Goal: Task Accomplishment & Management: Manage account settings

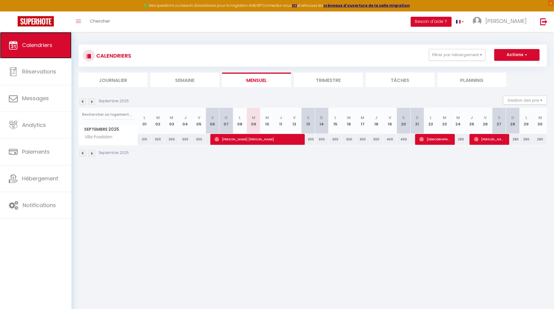
click at [20, 51] on link "Calendriers" at bounding box center [35, 45] width 71 height 26
click at [474, 54] on button "Filtrer par hébergement" at bounding box center [457, 55] width 56 height 12
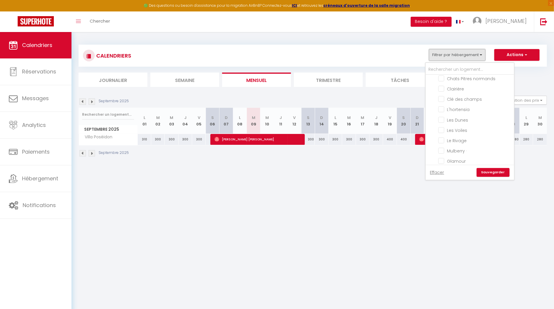
scroll to position [579, 0]
click at [443, 125] on input "Villa Poséidon" at bounding box center [474, 128] width 73 height 6
checkbox input "false"
click at [487, 173] on link "Sauvegarder" at bounding box center [492, 172] width 33 height 9
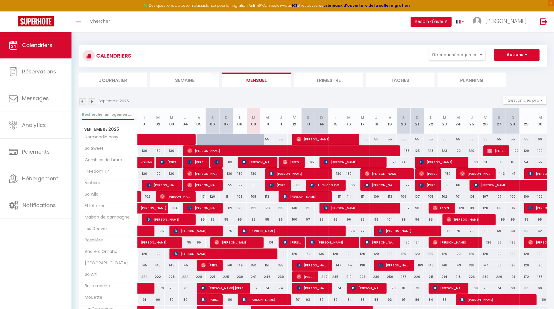
click at [95, 115] on input "text" at bounding box center [108, 114] width 52 height 11
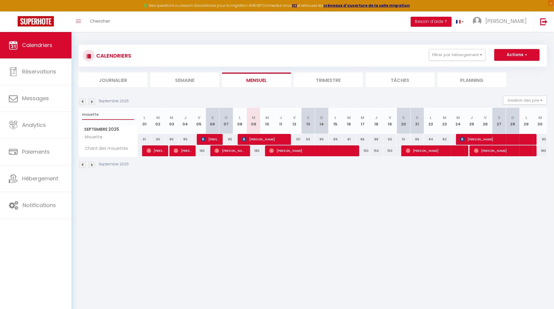
click at [82, 116] on input "mouette" at bounding box center [108, 114] width 52 height 11
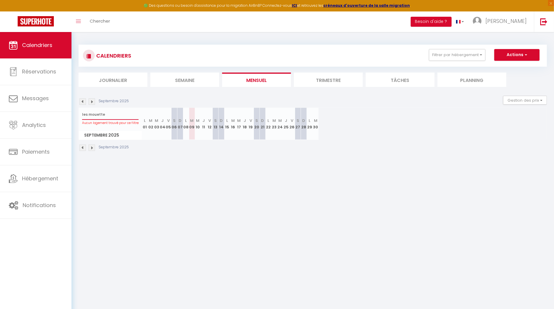
click at [110, 114] on input "les mouette" at bounding box center [110, 114] width 56 height 11
drag, startPoint x: 106, startPoint y: 112, endPoint x: 76, endPoint y: 111, distance: 30.3
click at [76, 111] on div "CALENDRIERS Filtrer par hébergement appart 1 nuit Normandie cosy Victoire Les D…" at bounding box center [312, 98] width 482 height 132
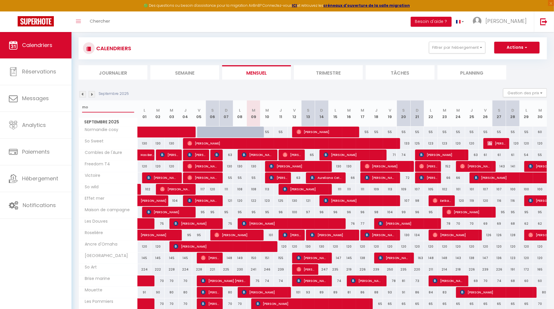
scroll to position [6, 0]
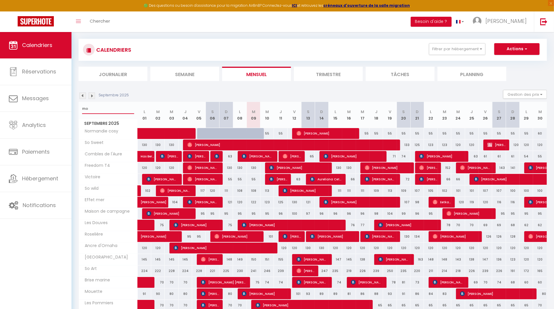
type input "mo"
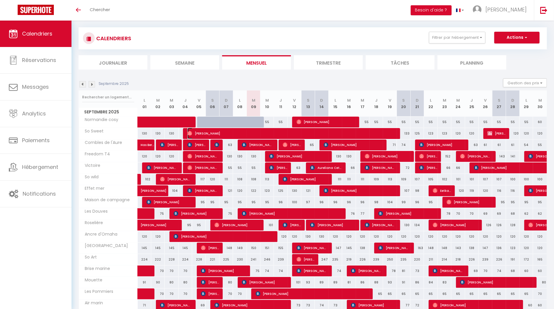
click at [220, 134] on span "[PERSON_NAME]" at bounding box center [290, 133] width 207 height 11
select select "OK"
select select "0"
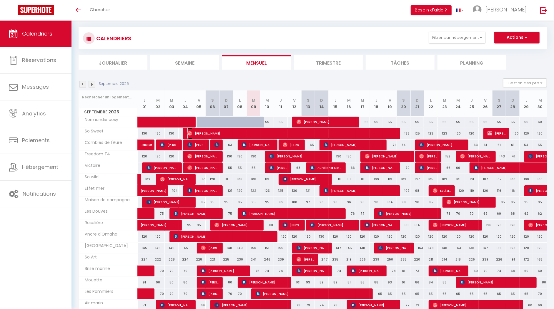
select select "1"
select select
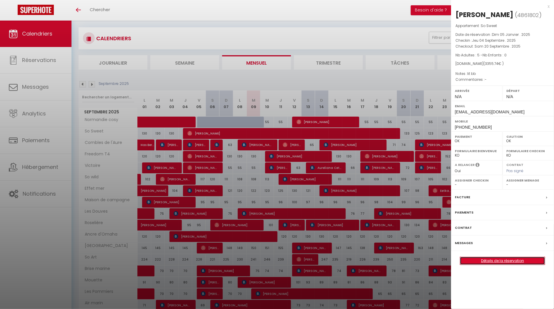
click at [493, 261] on link "Détails de la réservation" at bounding box center [502, 261] width 85 height 8
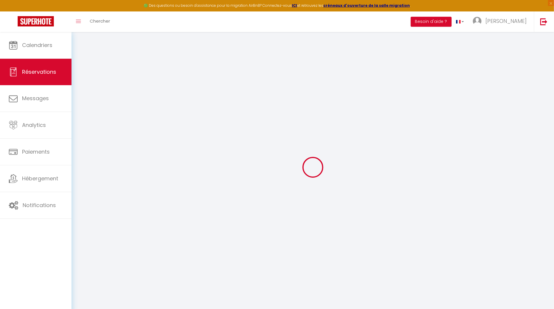
type input "Jochen"
type input "[PERSON_NAME]"
type input "[EMAIL_ADDRESS][DOMAIN_NAME]"
type input "[PHONE_NUMBER]"
select select "DE"
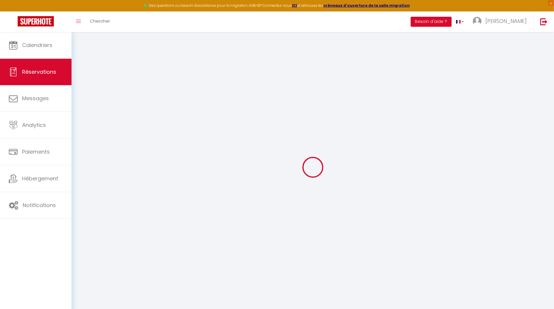
type input "555.25"
select select "56660"
select select "1"
select select
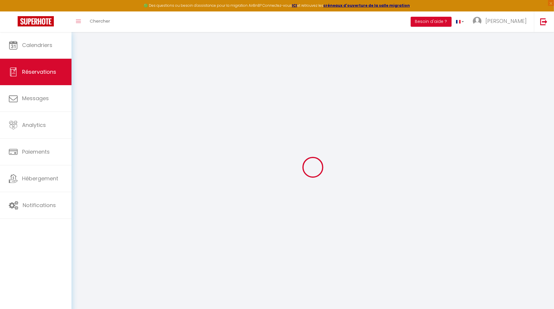
type input "5"
select select "12"
select select
type input "3116"
checkbox input "false"
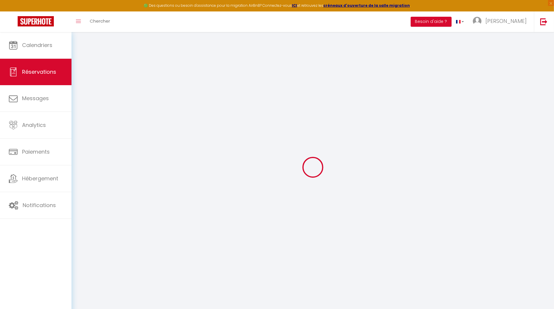
type input "121.25"
select select "1"
type input "90"
type input "0"
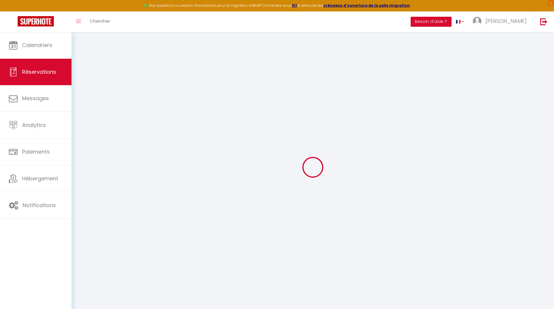
select select
select select "15"
checkbox input "false"
select select
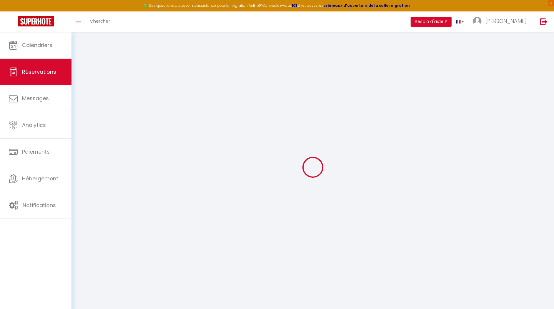
select select
checkbox input "false"
select select
checkbox input "false"
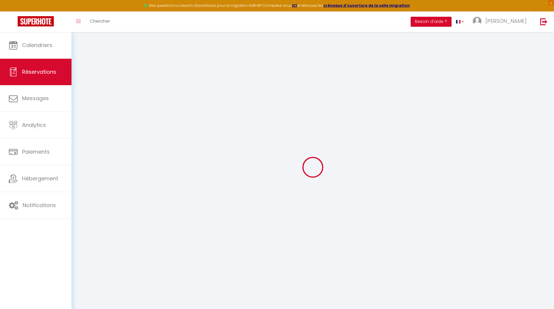
type textarea "lit bb"
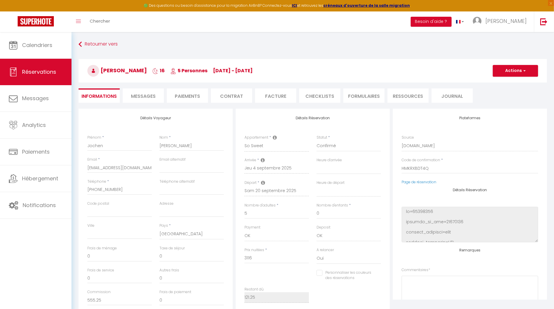
type input "90"
type input "149.74"
select select
checkbox input "false"
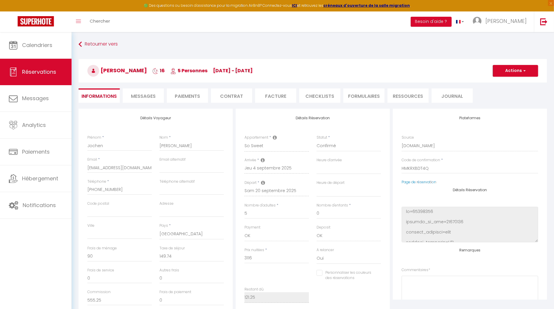
select select
click at [143, 98] on span "Messages" at bounding box center [143, 96] width 25 height 7
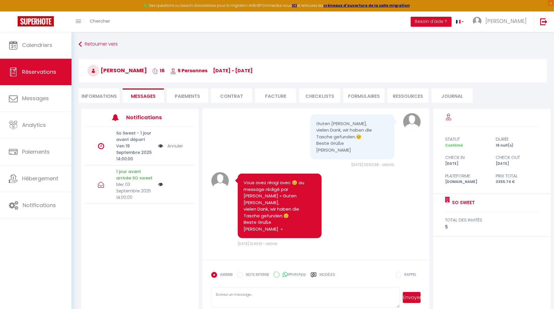
scroll to position [3778, 0]
click at [244, 299] on textarea at bounding box center [305, 297] width 188 height 21
drag, startPoint x: 277, startPoint y: 299, endPoint x: 273, endPoint y: 299, distance: 4.7
click at [277, 298] on textarea at bounding box center [305, 297] width 188 height 21
click at [252, 297] on textarea at bounding box center [305, 297] width 188 height 21
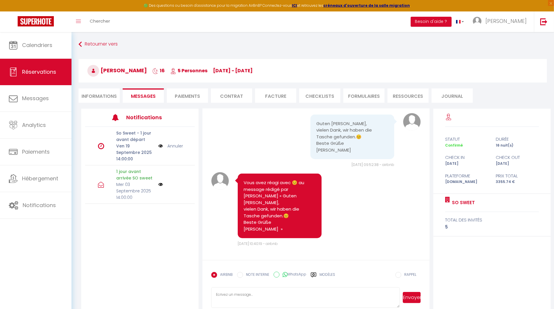
type textarea "N"
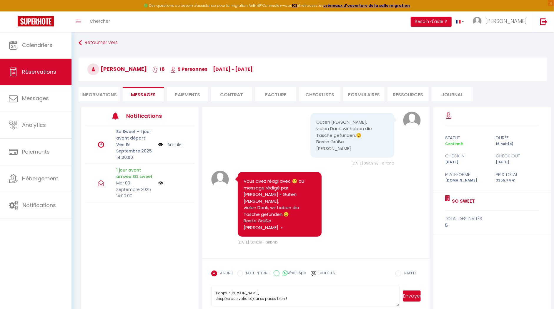
type textarea "Bonjour [PERSON_NAME], J'espère que votre séjour se passe bien !"
click at [35, 22] on img at bounding box center [36, 21] width 36 height 10
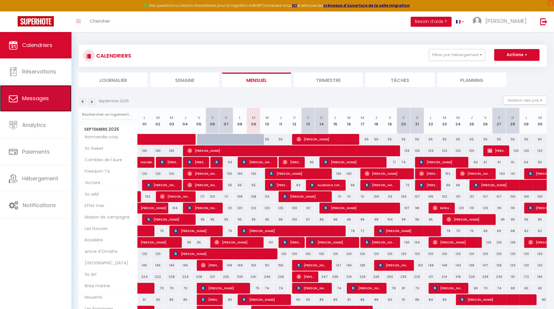
click at [24, 91] on link "Messages" at bounding box center [35, 98] width 71 height 26
select select "message"
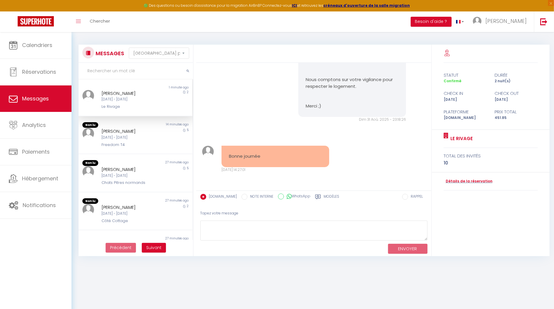
scroll to position [820, 0]
click at [39, 22] on img at bounding box center [36, 21] width 36 height 10
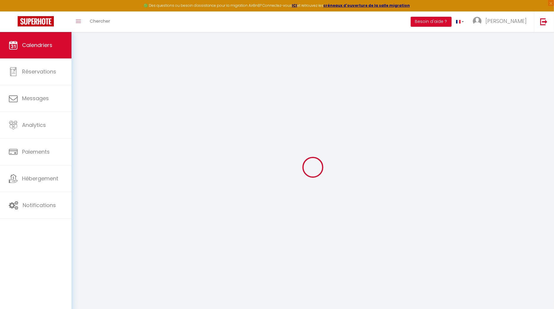
select select
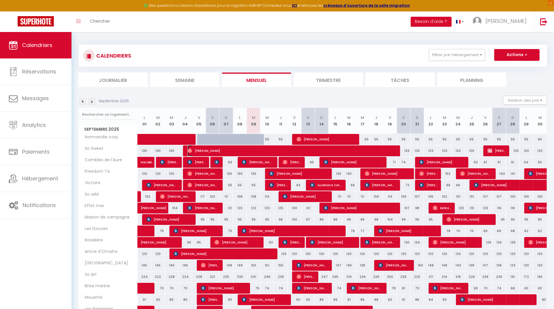
click at [248, 149] on span "[PERSON_NAME]" at bounding box center [290, 150] width 207 height 11
select select "OK"
select select "0"
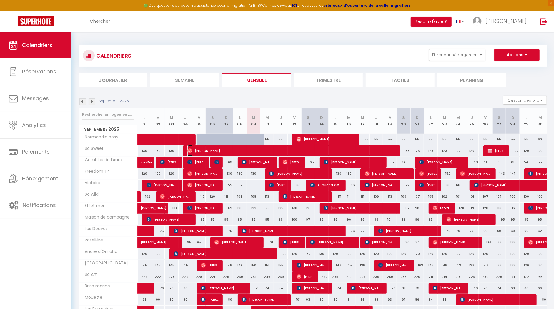
select select "1"
select select
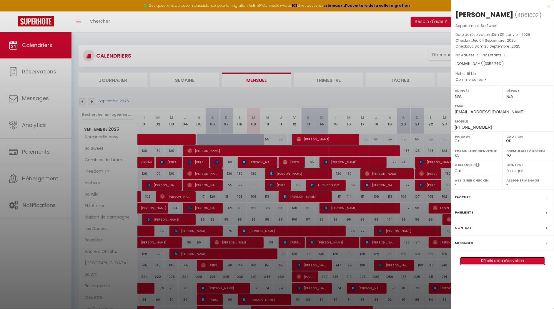
click at [510, 259] on link "Détails de la réservation" at bounding box center [502, 261] width 85 height 8
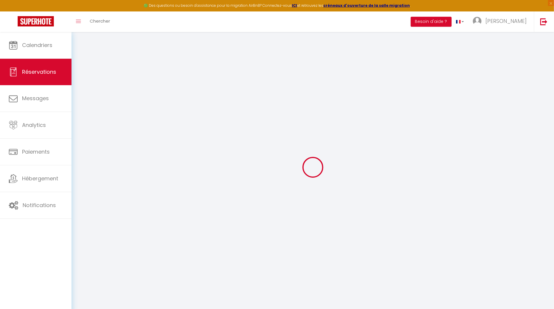
type input "Jochen"
type input "[PERSON_NAME]"
type input "[EMAIL_ADDRESS][DOMAIN_NAME]"
type input "[PHONE_NUMBER]"
select select "DE"
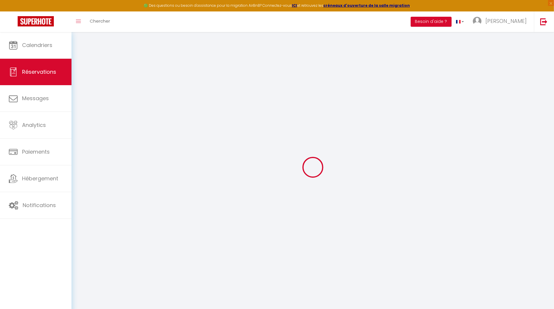
type input "555.25"
select select "56660"
select select "1"
select select
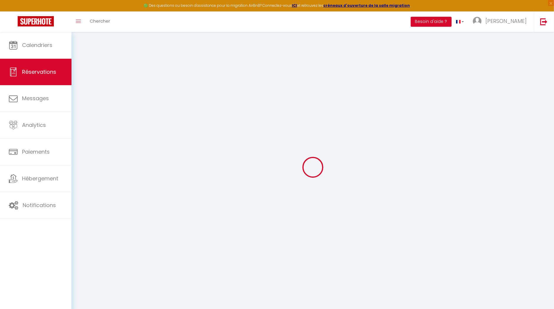
type input "5"
select select "12"
select select
type input "3116"
checkbox input "false"
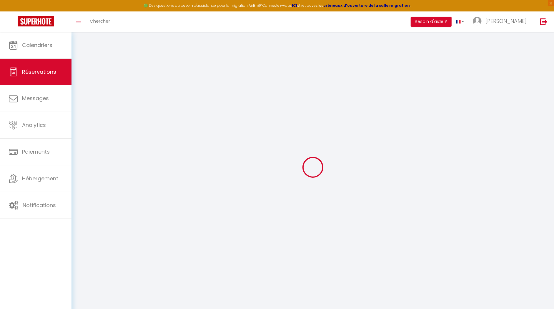
type input "121.25"
select select "1"
type input "90"
type input "0"
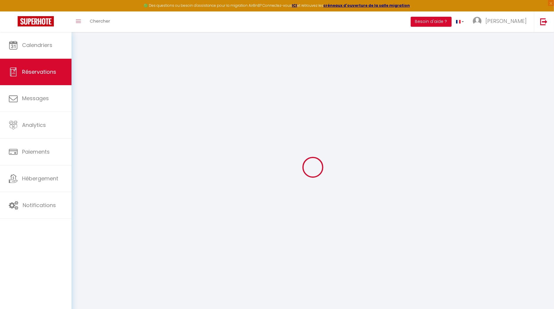
select select
select select "15"
checkbox input "false"
select select
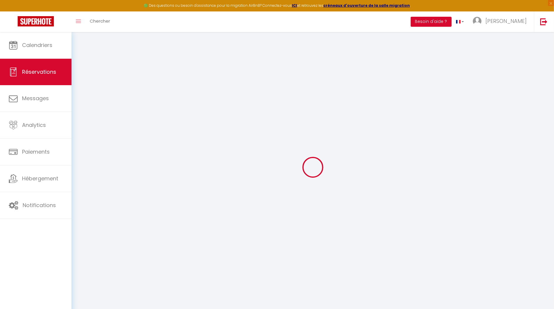
select select
checkbox input "false"
select select
checkbox input "false"
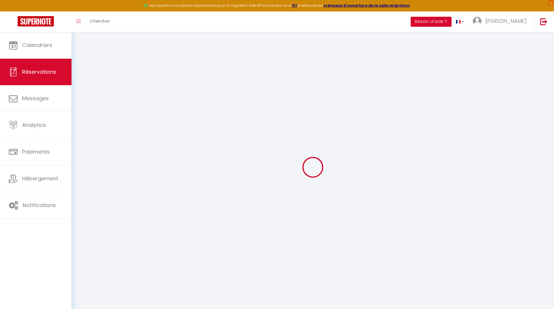
type textarea "lit bb"
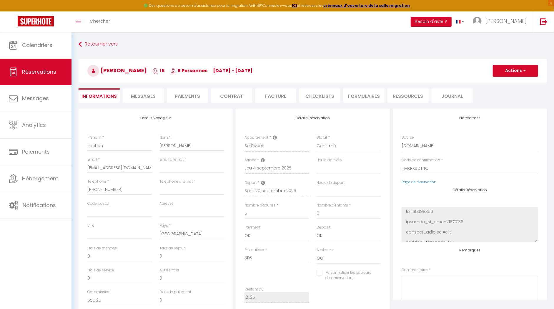
type input "90"
type input "149.74"
select select
checkbox input "false"
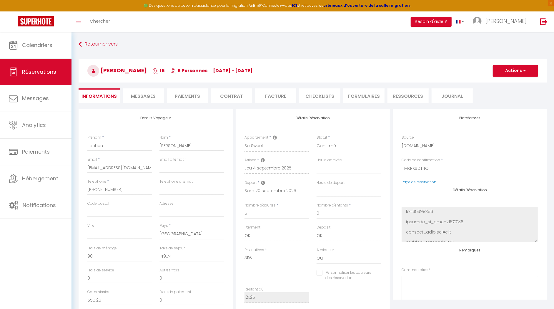
select select
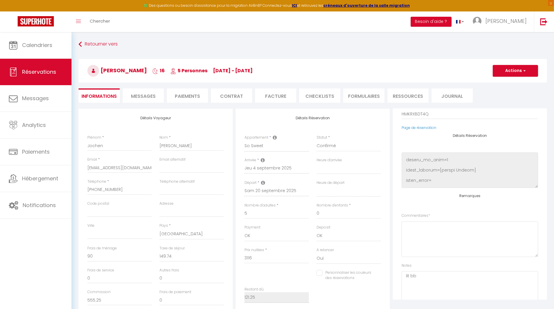
scroll to position [74, 0]
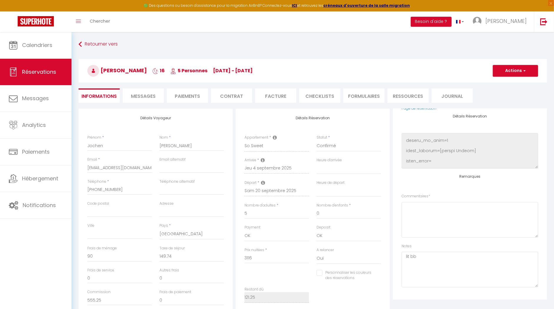
click at [154, 93] on span "Messages" at bounding box center [143, 96] width 25 height 7
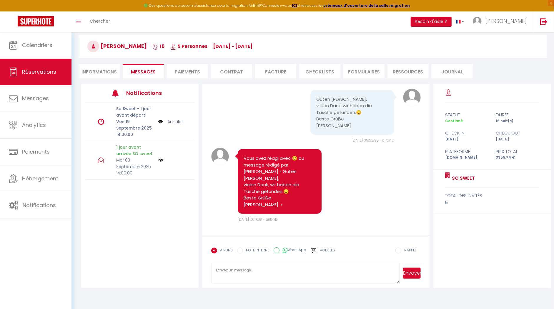
scroll to position [32, 0]
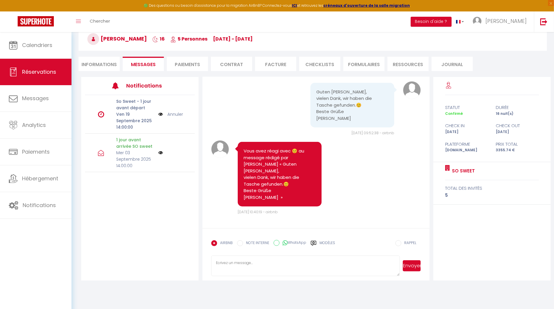
click at [280, 259] on textarea at bounding box center [305, 266] width 188 height 21
click at [293, 270] on textarea "Bonjour [PERSON_NAME], J'espère que votre séjour se passe bien" at bounding box center [305, 266] width 188 height 21
click at [287, 267] on textarea "Bonjour [PERSON_NAME], J'espère que votre séjour se passe bien" at bounding box center [305, 266] width 188 height 21
click at [312, 274] on textarea "Bonjour [PERSON_NAME], J'espère que votre séjour se passe bien 😌" at bounding box center [305, 266] width 188 height 21
click at [299, 265] on textarea "Bonjour [PERSON_NAME], J'espère que votre séjour se passe bien 😌" at bounding box center [305, 266] width 188 height 21
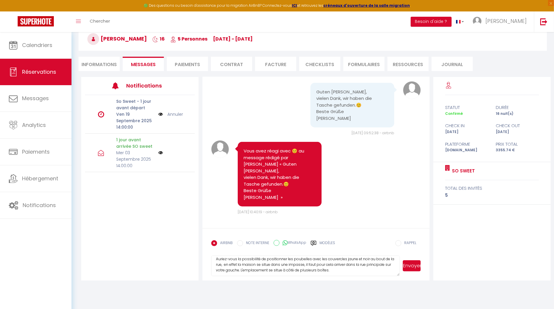
scroll to position [16, 0]
click at [243, 264] on textarea "Bonjour [PERSON_NAME], J'espère que votre séjour se passe bien 😌 Auriez-vous la…" at bounding box center [305, 266] width 188 height 21
click at [323, 264] on textarea "Bonjour [PERSON_NAME], J'espère que votre séjour se passe bien 😌 Auriez-vous la…" at bounding box center [305, 266] width 188 height 21
click at [361, 269] on textarea "Bonjour [PERSON_NAME], J'espère que votre séjour se passe bien 😌 Auriez-vous la…" at bounding box center [305, 266] width 188 height 21
click at [380, 268] on textarea "Bonjour [PERSON_NAME], J'espère que votre séjour se passe bien 😌 Auriez-vous la…" at bounding box center [305, 266] width 188 height 21
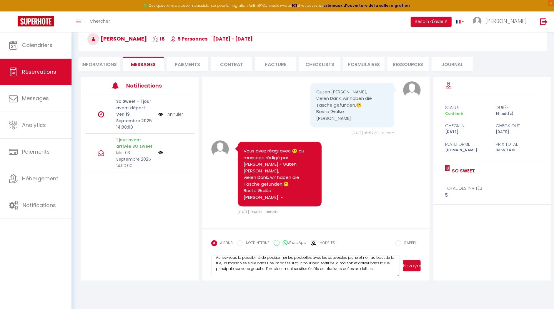
scroll to position [23, 0]
click at [383, 263] on textarea "Bonjour [PERSON_NAME], J'espère que votre séjour se passe bien 😌 Auriez-vous la…" at bounding box center [305, 266] width 188 height 21
click at [246, 271] on textarea "Bonjour [PERSON_NAME], J'espère que votre séjour se passe bien 😌 Auriez-vous la…" at bounding box center [305, 266] width 188 height 21
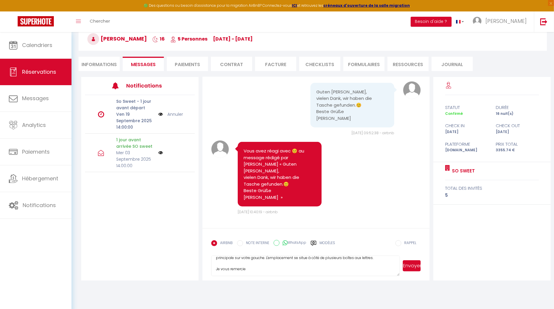
click at [382, 256] on textarea "Bonjour [PERSON_NAME], J'espère que votre séjour se passe bien 😌 Auriez-vous la…" at bounding box center [305, 266] width 188 height 21
click at [252, 267] on textarea "Bonjour [PERSON_NAME], J'espère que votre séjour se passe bien 😌 Auriez-vous la…" at bounding box center [305, 266] width 188 height 21
click at [255, 268] on textarea "Bonjour [PERSON_NAME], J'espère que votre séjour se passe bien 😌 Auriez-vous la…" at bounding box center [305, 266] width 188 height 21
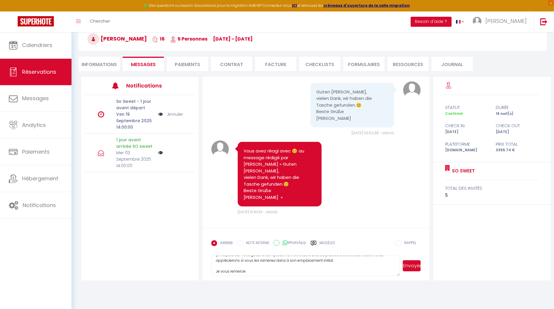
click at [251, 273] on textarea "Bonjour [PERSON_NAME], J'espère que votre séjour se passe bien 😌 Auriez-vous la…" at bounding box center [305, 266] width 188 height 21
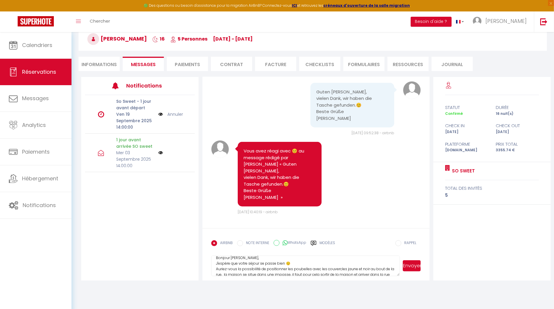
scroll to position [7, 0]
click at [292, 260] on textarea "Bonjour [PERSON_NAME], J'espère que votre séjour se passe bien 😌 Auriez-vous la…" at bounding box center [305, 266] width 188 height 21
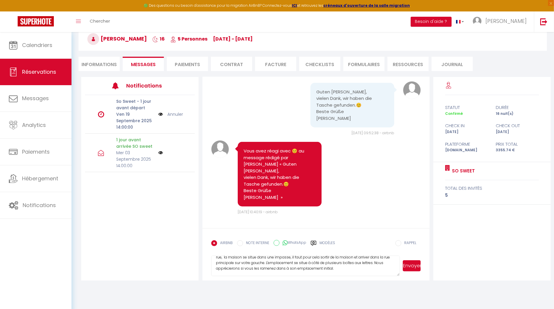
scroll to position [29, 0]
click at [331, 267] on textarea "Bonjour [PERSON_NAME], J'espère que votre séjour se passe bien 😌 Auriez-vous la…" at bounding box center [305, 266] width 188 height 21
click at [330, 269] on textarea "Bonjour [PERSON_NAME], J'espère que votre séjour se passe bien 😌 Auriez-vous la…" at bounding box center [305, 266] width 188 height 21
click at [331, 269] on textarea "Bonjour [PERSON_NAME], J'espère que votre séjour se passe bien 😌 Auriez-vous la…" at bounding box center [305, 266] width 188 height 21
click at [284, 268] on textarea "Bonjour [PERSON_NAME], J'espère que votre séjour se passe bien 😌 Auriez-vous la…" at bounding box center [305, 266] width 188 height 21
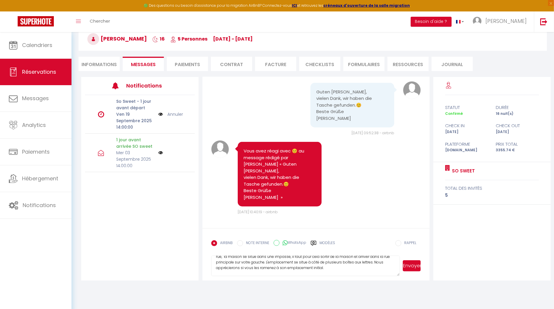
click at [320, 266] on textarea "Bonjour [PERSON_NAME], J'espère que votre séjour se passe bien 😌 Auriez-vous la…" at bounding box center [305, 266] width 188 height 21
click at [285, 265] on textarea "Bonjour [PERSON_NAME], J'espère que votre séjour se passe bien 😌 Auriez-vous la…" at bounding box center [305, 266] width 188 height 21
click at [314, 270] on textarea "Bonjour [PERSON_NAME], J'espère que votre séjour se passe bien 😌 Auriez-vous la…" at bounding box center [305, 266] width 188 height 21
click at [325, 266] on textarea "Bonjour [PERSON_NAME], J'espère que votre séjour se passe bien 😌 Auriez-vous la…" at bounding box center [305, 266] width 188 height 21
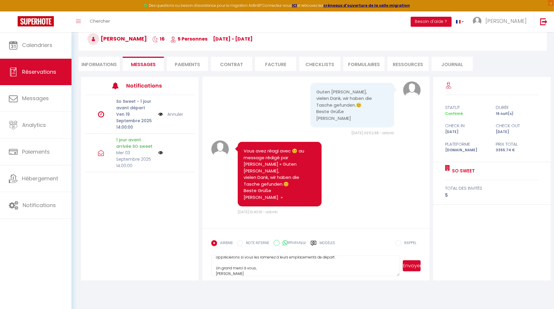
scroll to position [39, 0]
click at [238, 264] on textarea "Bonjour [PERSON_NAME], J'espère que votre séjour se passe bien 😌 Auriez-vous la…" at bounding box center [305, 266] width 188 height 21
click at [261, 266] on textarea "Bonjour [PERSON_NAME], J'espère que votre séjour se passe bien 😌 Auriez-vous la…" at bounding box center [305, 266] width 188 height 21
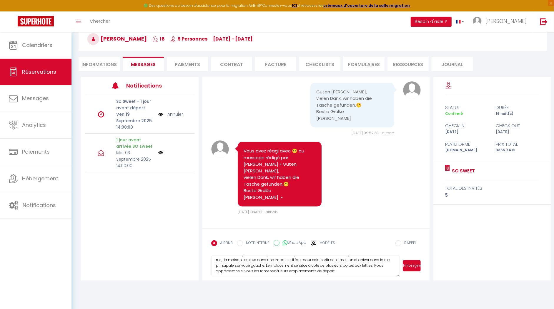
scroll to position [26, 0]
click at [342, 268] on textarea "Bonjour [PERSON_NAME], J'espère que votre séjour se passe bien 😌 Auriez-vous la…" at bounding box center [305, 266] width 188 height 21
click at [333, 270] on textarea "Bonjour [PERSON_NAME], J'espère que votre séjour se passe bien 😌 Auriez-vous la…" at bounding box center [305, 266] width 188 height 21
click at [368, 260] on textarea "Bonjour [PERSON_NAME], J'espère que votre séjour se passe bien 😌 Auriez-vous la…" at bounding box center [305, 266] width 188 height 21
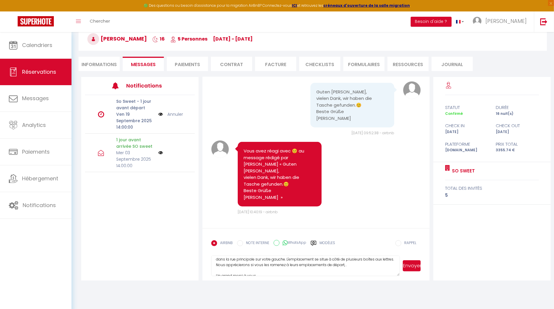
scroll to position [32, 0]
click at [363, 265] on textarea "Bonjour [PERSON_NAME], J'espère que votre séjour se passe bien 😌 Auriez-vous la…" at bounding box center [305, 266] width 188 height 21
drag, startPoint x: 261, startPoint y: 267, endPoint x: 225, endPoint y: 250, distance: 40.1
click at [225, 250] on form "AIRBNB NOTE INTERNE WhatsApp Modèles 9 « ‹ » › [DATE] [PHONE_NUMBER] Dim Lun Ma…" at bounding box center [315, 254] width 227 height 52
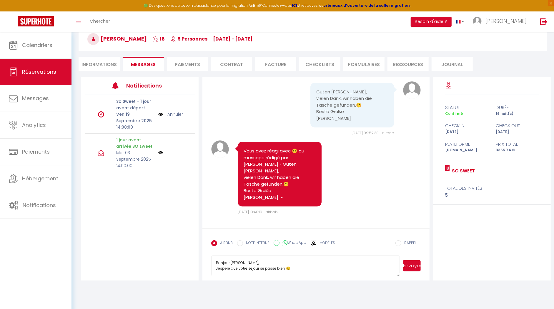
click at [250, 266] on textarea "Bonjour [PERSON_NAME], J'espère que votre séjour se passe bien 😌 Auriez-vous la…" at bounding box center [305, 266] width 188 height 21
type textarea "Bonjour [PERSON_NAME], J'espère que votre séjour se passe bien 😌 Auriez-vous la…"
click at [416, 266] on button "Envoyer" at bounding box center [411, 265] width 18 height 11
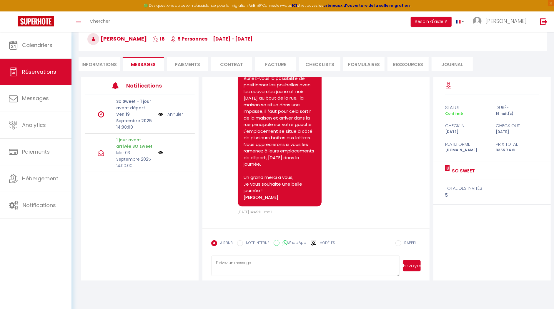
scroll to position [3956, 0]
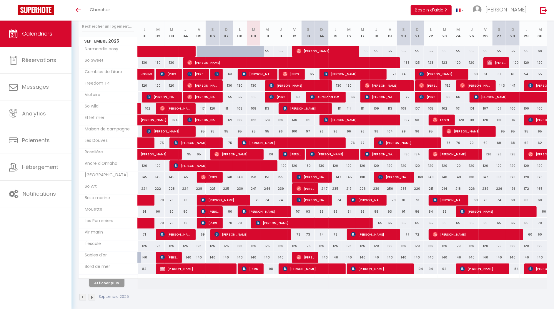
scroll to position [78, 0]
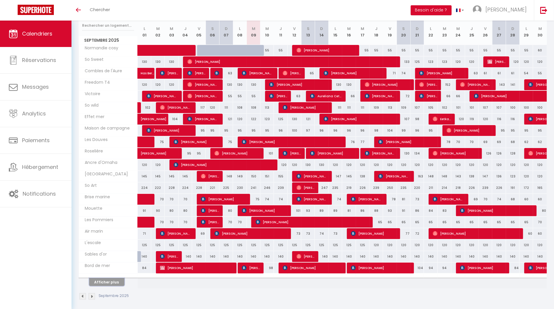
click at [105, 278] on button "Afficher plus" at bounding box center [106, 282] width 35 height 8
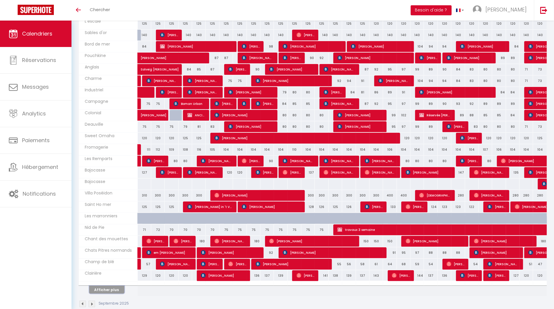
scroll to position [300, 0]
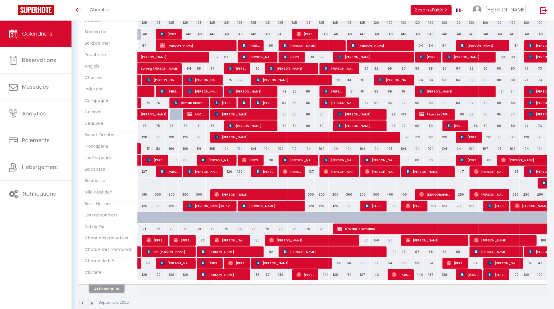
click at [107, 285] on button "Afficher plus" at bounding box center [106, 289] width 35 height 8
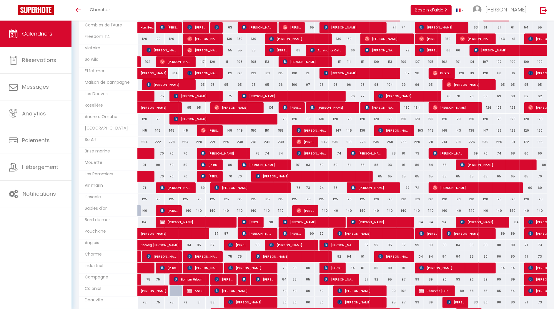
scroll to position [0, 0]
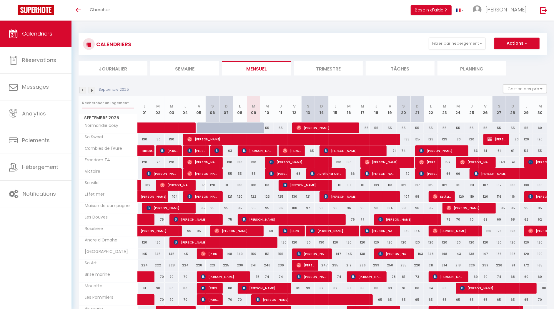
click at [111, 103] on input "text" at bounding box center [108, 103] width 52 height 11
type input "rivage"
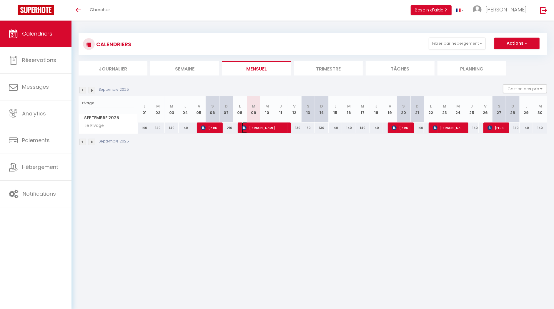
click at [268, 128] on span "Jean-Jacques BOUTELOUP" at bounding box center [264, 127] width 45 height 11
select select "OK"
select select "KO"
select select "0"
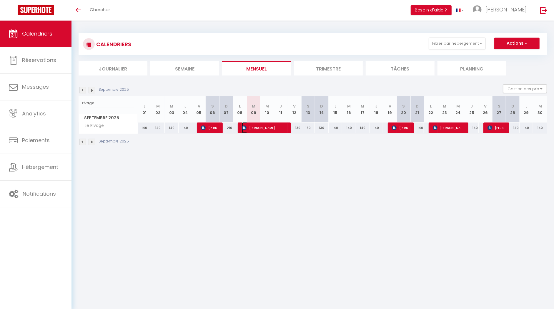
select select "1"
select select
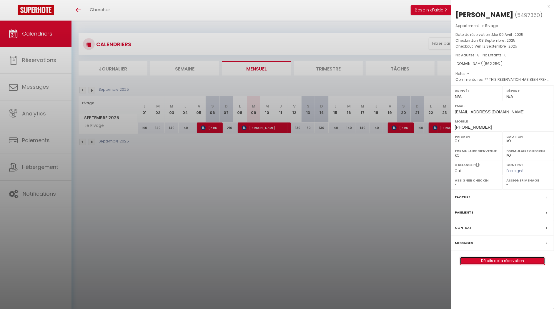
click at [483, 265] on link "Détails de la réservation" at bounding box center [502, 261] width 85 height 8
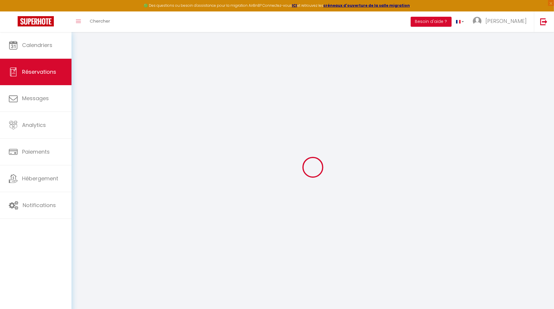
select select
checkbox input "false"
type textarea "** THIS RESERVATION HAS BEEN PRE-PAID ** BOOKING NOTE : Payment charge is EUR 1…"
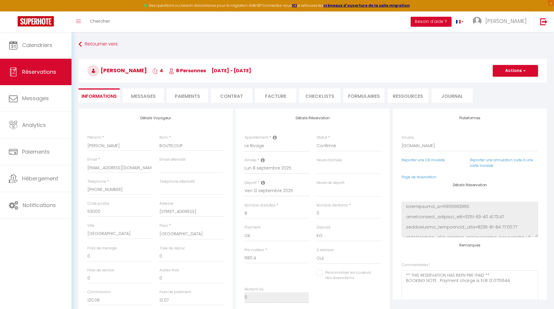
type input "120"
type input "61.85"
select select
checkbox input "false"
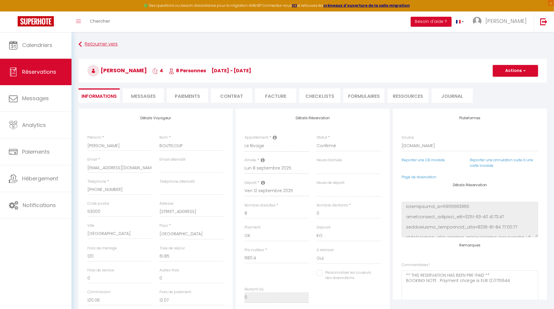
select select
click at [139, 92] on li "Messages" at bounding box center [143, 95] width 41 height 14
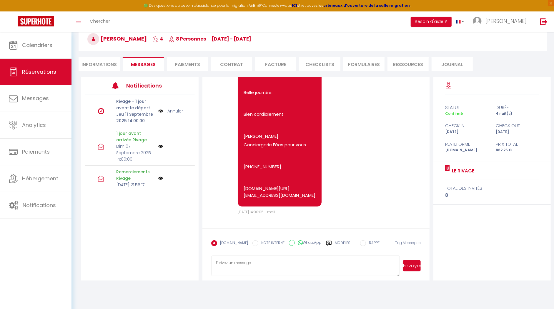
scroll to position [1589, 0]
click at [247, 265] on textarea at bounding box center [305, 266] width 188 height 21
paste textarea "Bonjour [PERSON_NAME], J'espère que votre séjour se passe bien 😌 Auriez-vous la…"
drag, startPoint x: 244, startPoint y: 262, endPoint x: 231, endPoint y: 262, distance: 13.5
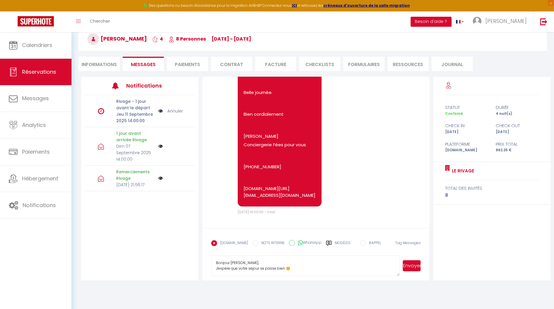
click at [231, 262] on textarea "Bonjour [PERSON_NAME], J'espère que votre séjour se passe bien 😌 Auriez-vous la…" at bounding box center [305, 266] width 188 height 21
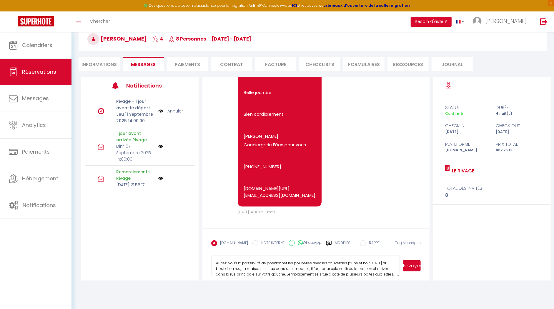
drag, startPoint x: 310, startPoint y: 263, endPoint x: 367, endPoint y: 261, distance: 57.0
click at [367, 261] on textarea "Bonjour Jean-Jacques, J'espère que votre séjour se passe bien 😌 Auriez-vous la …" at bounding box center [305, 266] width 188 height 21
click at [320, 263] on textarea "Bonjour Jean-Jacques, J'espère que votre séjour se passe bien 😌 Auriez-vous la …" at bounding box center [305, 266] width 188 height 21
click at [352, 263] on textarea "Bonjour Jean-Jacques, J'espère que votre séjour se passe bien 😌 Auriez-vous la …" at bounding box center [305, 266] width 188 height 21
drag, startPoint x: 352, startPoint y: 263, endPoint x: 355, endPoint y: 268, distance: 6.7
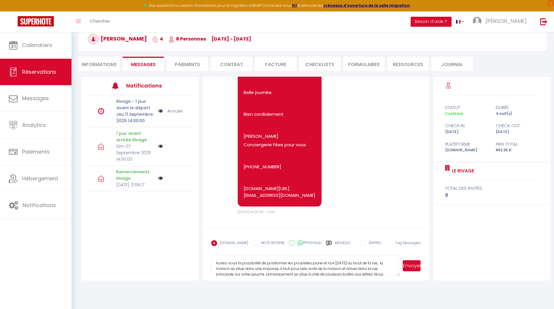
click at [355, 268] on textarea "Bonjour Jean-Jacques, J'espère que votre séjour se passe bien 😌 Auriez-vous la …" at bounding box center [305, 266] width 188 height 21
drag, startPoint x: 372, startPoint y: 268, endPoint x: 353, endPoint y: 261, distance: 20.5
click at [353, 261] on textarea "Bonjour Jean-Jacques, J'espère que votre séjour se passe bien 😌 Auriez-vous la …" at bounding box center [305, 266] width 188 height 21
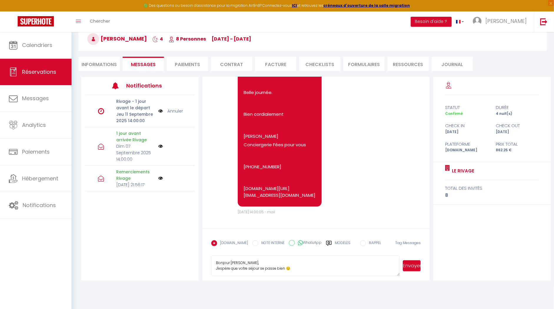
drag, startPoint x: 252, startPoint y: 271, endPoint x: 214, endPoint y: 263, distance: 38.5
click at [214, 263] on textarea "Bonjour Jean-Jacques, J'espère que votre séjour se passe bien 😌 Auriez-vous la …" at bounding box center [305, 266] width 188 height 21
type textarea "Bonjour Jean-Jacques, J'espère que votre séjour se passe bien 😌 Auriez-vous la …"
click at [414, 268] on button "Envoyer" at bounding box center [411, 265] width 18 height 11
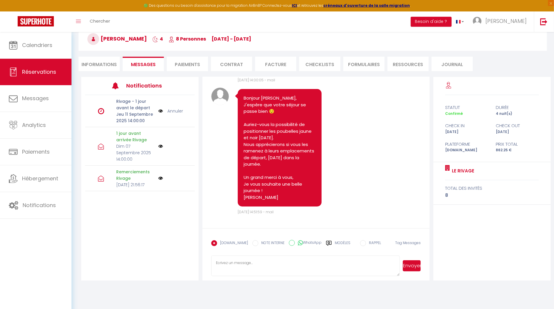
scroll to position [1721, 0]
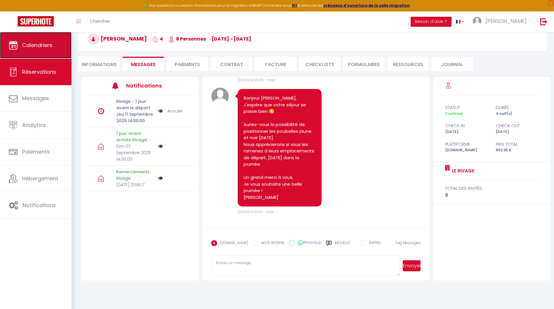
click at [52, 51] on link "Calendriers" at bounding box center [35, 45] width 71 height 26
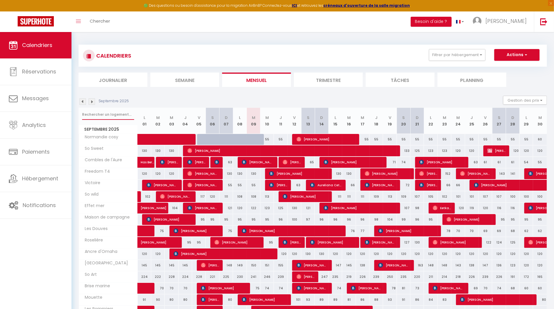
click at [100, 116] on input "text" at bounding box center [108, 114] width 52 height 11
type input "saint"
select select
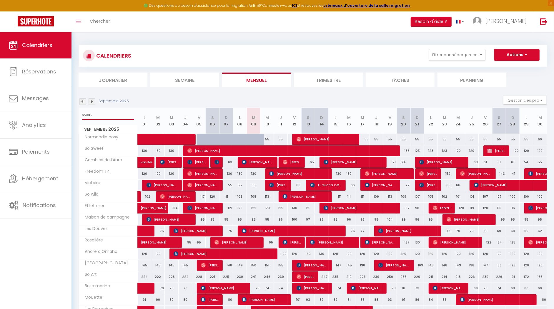
select select
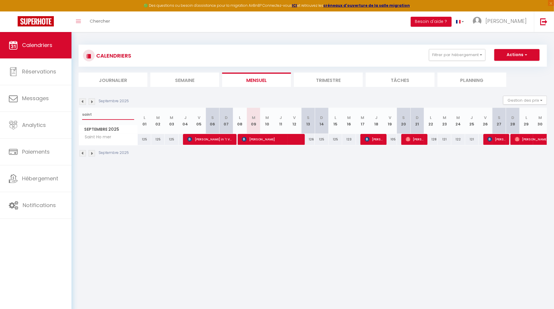
type input "saint"
click at [270, 141] on span "Jose Wolters" at bounding box center [271, 139] width 58 height 11
select select "OK"
select select "KO"
select select "0"
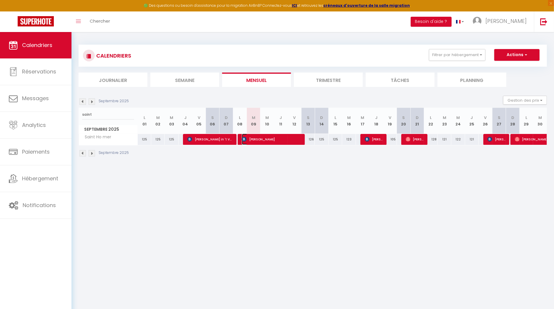
select select "0"
select select "1"
select select
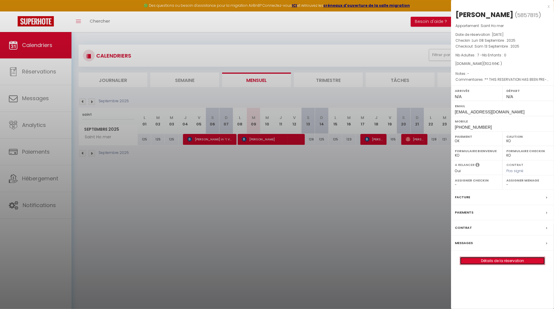
click at [496, 257] on link "Détails de la réservation" at bounding box center [502, 261] width 85 height 8
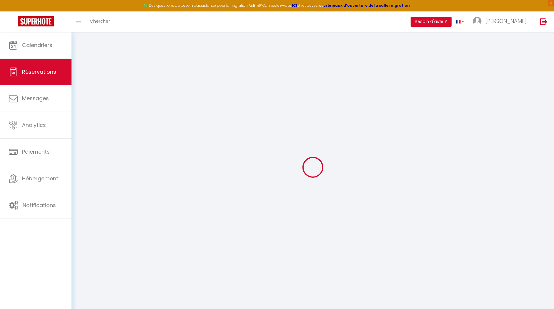
type input "Jose"
type input "Wolters"
type input "jwolte.667649@guest.booking.com"
type input "+31610053887"
type input "6065BB"
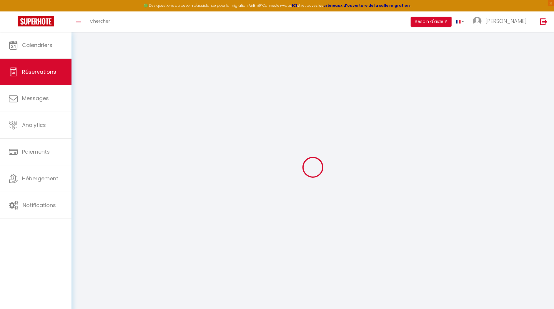
type input "Hoogstraat 51"
type input "Montfort"
select select "NL"
type input "180.91"
type input "15.44"
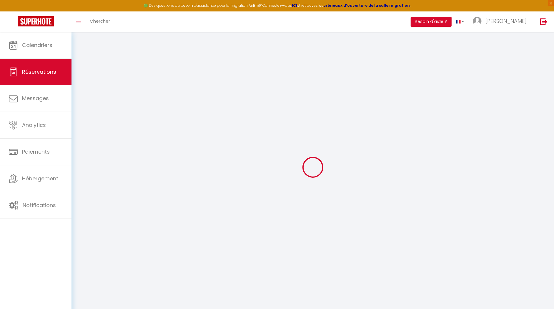
select select "56694"
select select "1"
select select
type input "7"
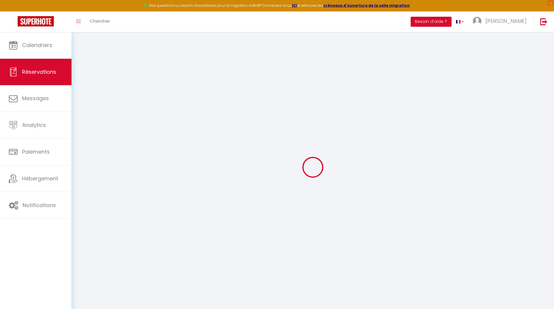
select select "12"
select select
type input "974.16"
checkbox input "false"
type input "0"
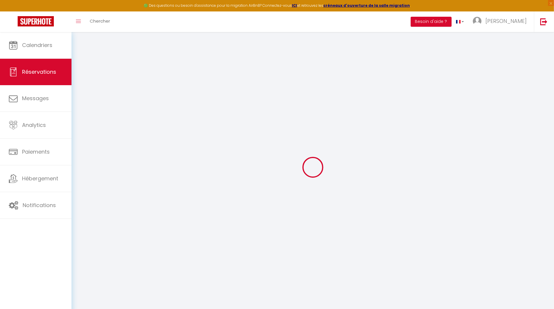
select select "2"
type input "90"
type input "0"
select select
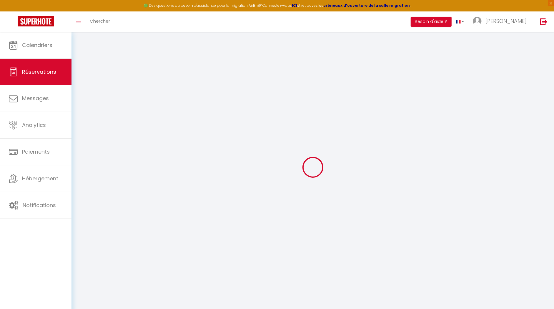
select select
select select "14"
checkbox input "false"
select select
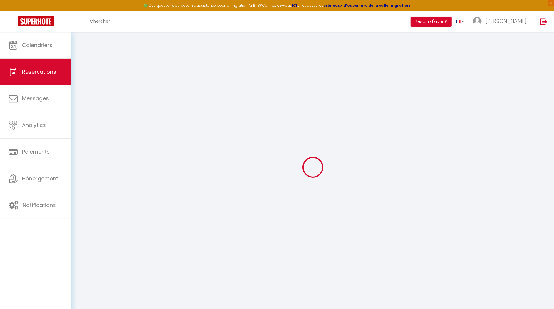
checkbox input "false"
select select
checkbox input "false"
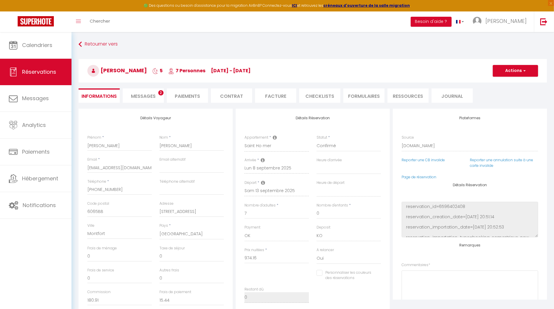
select select
checkbox input "false"
type textarea "** THIS RESERVATION HAS BEEN PRE-PAID ** BOOKING NOTE : Payment charge is EUR 1…"
type input "90"
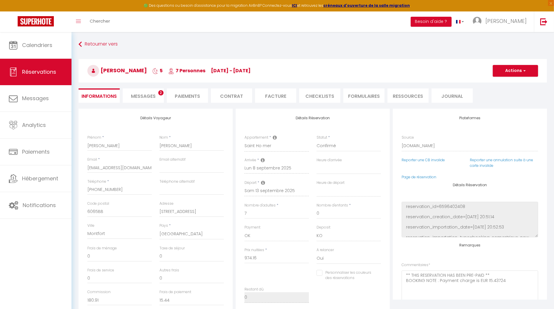
type input "38.5"
select select
checkbox input "false"
select select
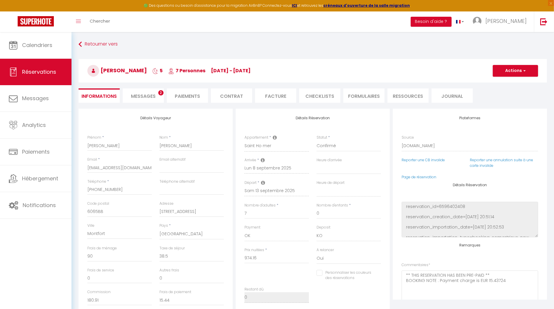
select select
click at [136, 94] on span "Messages" at bounding box center [143, 96] width 25 height 7
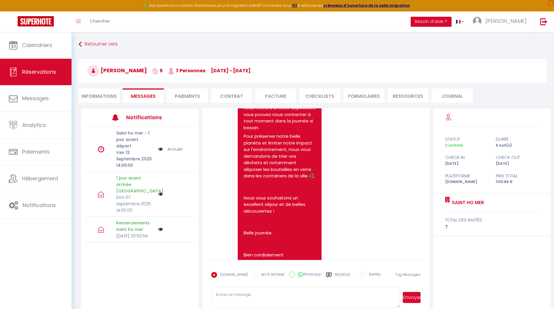
scroll to position [1722, 0]
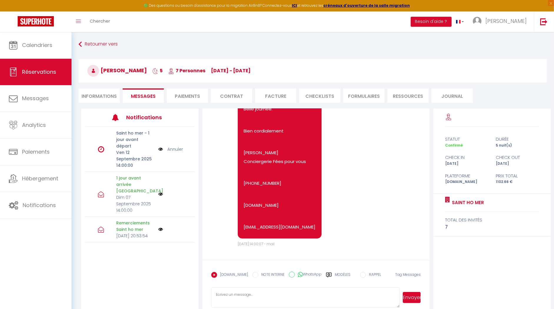
click at [269, 292] on textarea at bounding box center [305, 297] width 188 height 21
paste textarea "Bonjour Jean-Jacques, J'espère que votre séjour se passe bien 😌 Auriez-vous la …"
drag, startPoint x: 255, startPoint y: 295, endPoint x: 233, endPoint y: 295, distance: 21.8
click at [233, 295] on textarea "Bonjour Jean-Jacques, J'espère que votre séjour se passe bien 😌 Auriez-vous la …" at bounding box center [305, 297] width 188 height 21
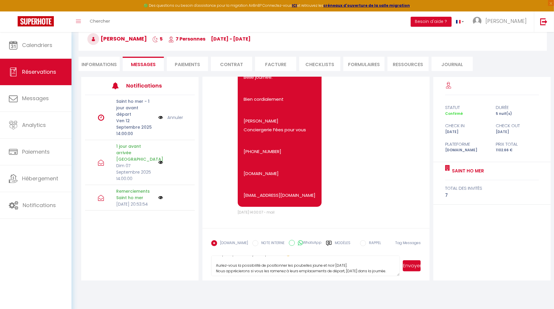
scroll to position [14, 0]
click at [310, 264] on textarea "Bonjour Jose, J'espère que votre séjour se passe bien 😌 Auriez-vous la possibil…" at bounding box center [305, 266] width 188 height 21
click at [308, 265] on textarea "Bonjour Jose, J'espère que votre séjour se passe bien 😌 Auriez-vous la possibil…" at bounding box center [305, 266] width 188 height 21
click at [376, 262] on textarea "Bonjour Jose, J'espère que votre séjour se passe bien 😌 Auriez-vous la possibil…" at bounding box center [305, 266] width 188 height 21
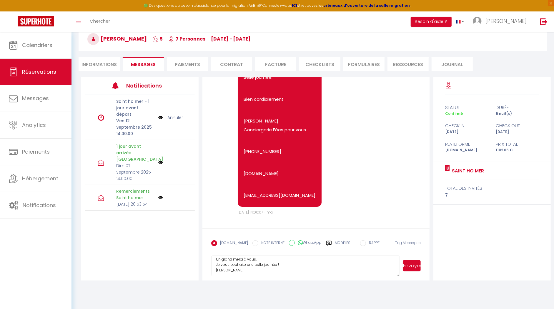
scroll to position [39, 0]
type textarea "Bonjour Jose, J'espère que votre séjour se passe bien 😌 Auriez-vous la possibil…"
click at [416, 265] on button "Envoyer" at bounding box center [411, 265] width 18 height 11
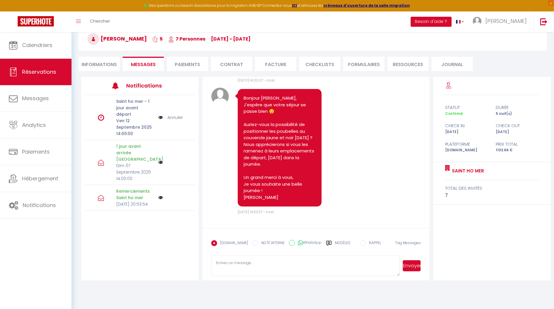
scroll to position [1860, 0]
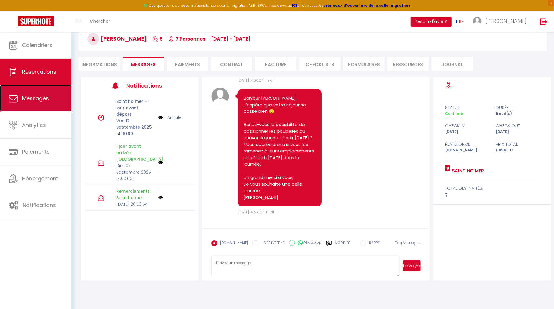
click at [24, 104] on link "Messages" at bounding box center [35, 98] width 71 height 26
select select "message"
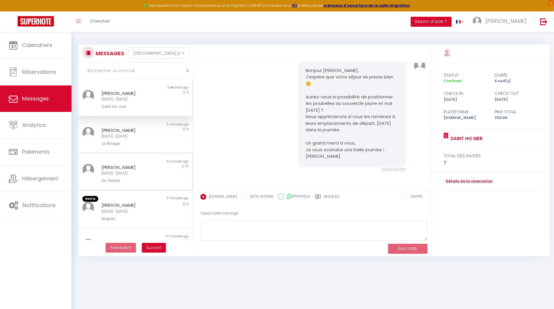
click at [123, 171] on div "[PERSON_NAME]" at bounding box center [130, 167] width 59 height 7
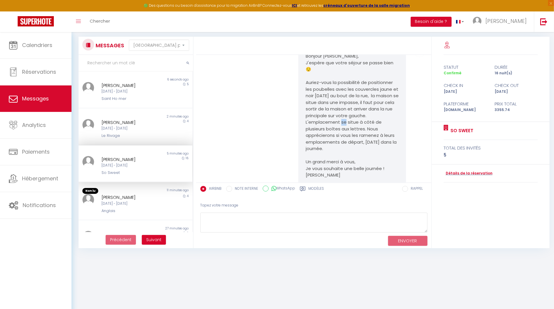
scroll to position [9, 0]
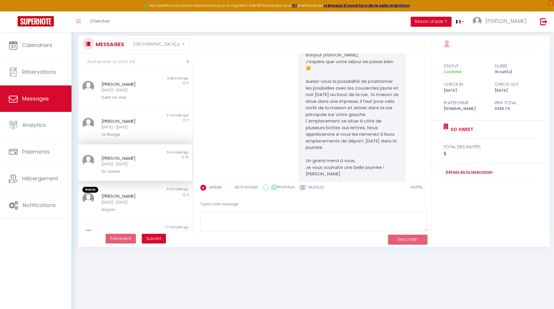
click at [342, 149] on pre "Bonjour [PERSON_NAME], J'espère que votre séjour se passe bien 😌 Auriez-vous la…" at bounding box center [351, 115] width 93 height 126
click at [126, 125] on div "Jean-Jacques BOUTELOUP" at bounding box center [130, 121] width 59 height 7
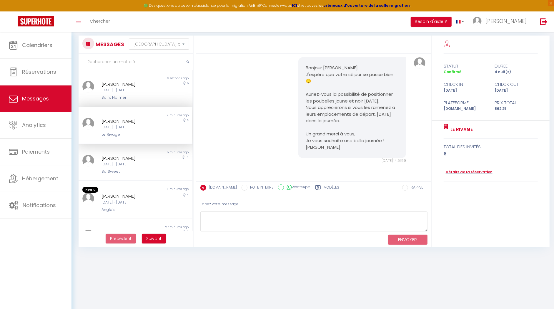
scroll to position [1170, 0]
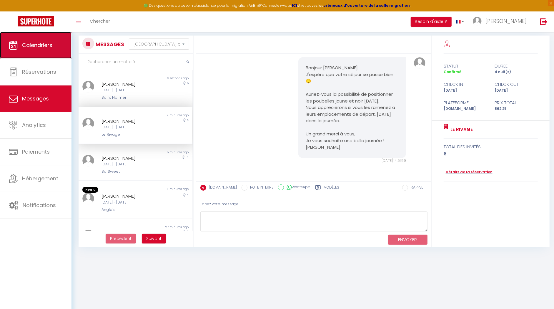
click at [25, 52] on link "Calendriers" at bounding box center [35, 45] width 71 height 26
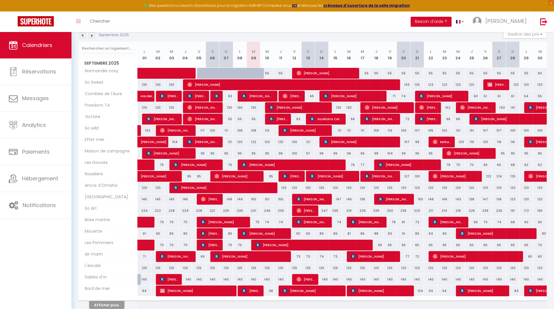
scroll to position [64, 0]
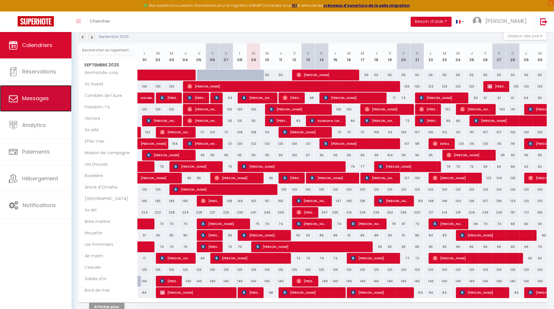
click at [41, 101] on span "Messages" at bounding box center [35, 98] width 27 height 7
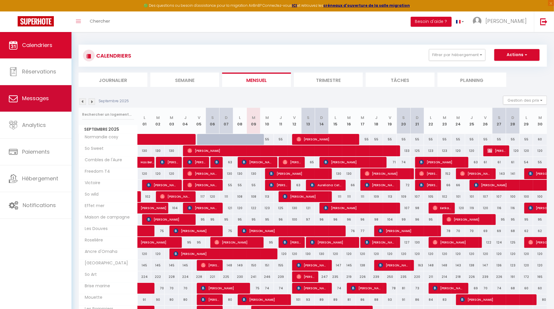
select select "message"
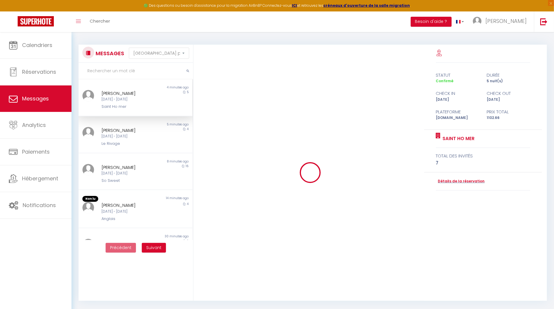
scroll to position [1558, 0]
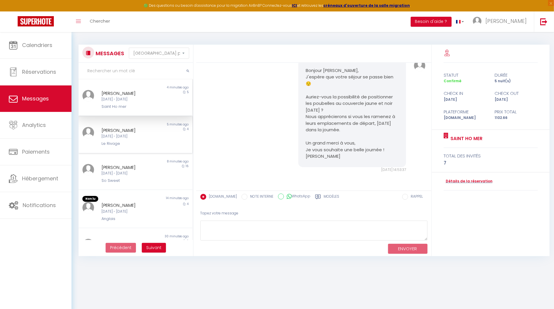
click at [129, 134] on div "Jean-Jacques BOUTELOUP" at bounding box center [130, 130] width 59 height 7
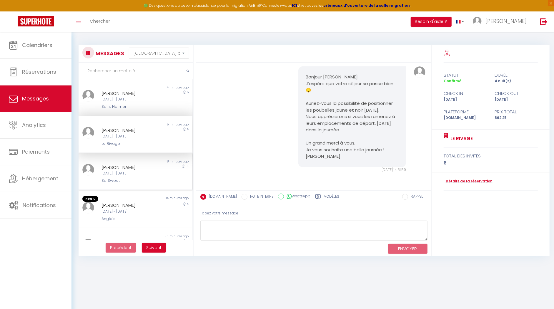
click at [128, 164] on div "Non lu" at bounding box center [106, 161] width 57 height 5
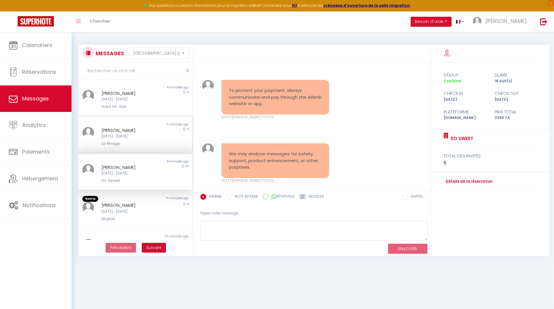
scroll to position [4291, 0]
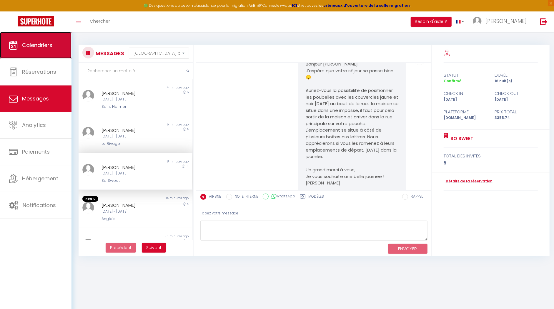
click at [43, 50] on link "Calendriers" at bounding box center [35, 45] width 71 height 26
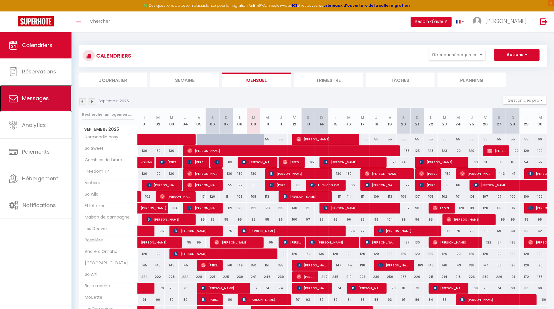
click at [40, 96] on span "Messages" at bounding box center [35, 98] width 27 height 7
select select "message"
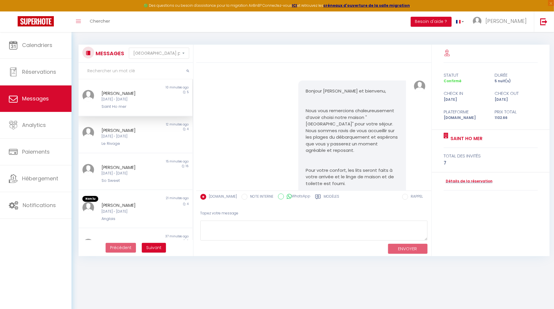
scroll to position [1558, 0]
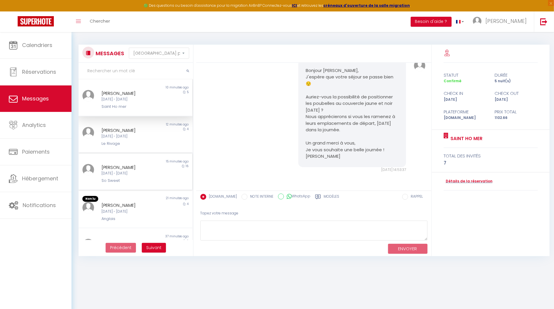
click at [147, 184] on div "So Sweet" at bounding box center [130, 181] width 59 height 6
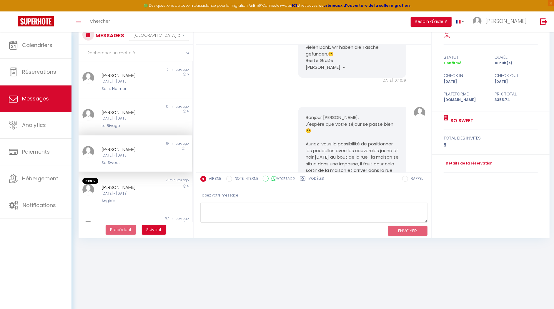
scroll to position [9, 0]
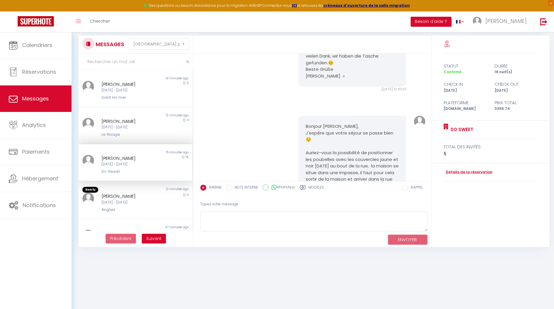
click at [341, 123] on pre "Bonjour [PERSON_NAME], J'espère que votre séjour se passe bien 😌 Auriez-vous la…" at bounding box center [351, 186] width 93 height 126
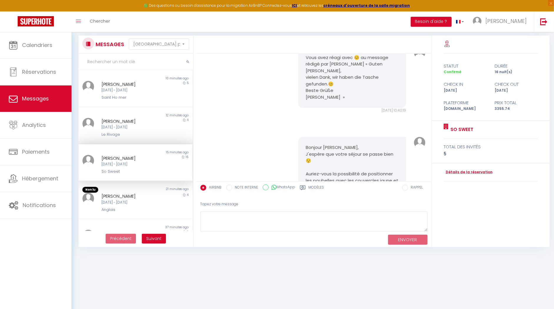
scroll to position [4199, 0]
click at [134, 167] on div "Jeu 04 Sep - Sam 20 Sep" at bounding box center [130, 165] width 59 height 6
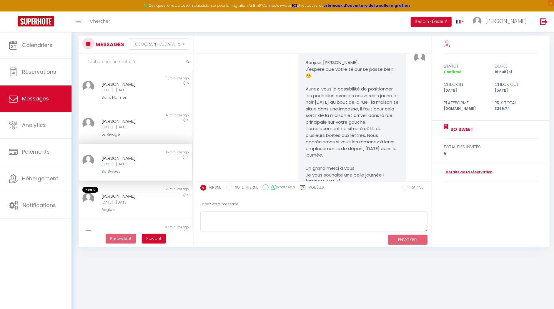
scroll to position [4291, 0]
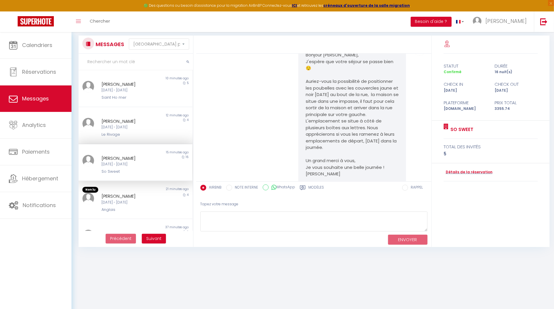
click at [324, 143] on pre "Bonjour [PERSON_NAME], J'espère que votre séjour se passe bien 😌 Auriez-vous la…" at bounding box center [351, 115] width 93 height 126
click at [334, 156] on div "Bonjour [PERSON_NAME], J'espère que votre séjour se passe bien 😌 Auriez-vous la…" at bounding box center [352, 114] width 108 height 141
click at [334, 155] on div "Bonjour [PERSON_NAME], J'espère que votre séjour se passe bien 😌 Auriez-vous la…" at bounding box center [352, 114] width 108 height 141
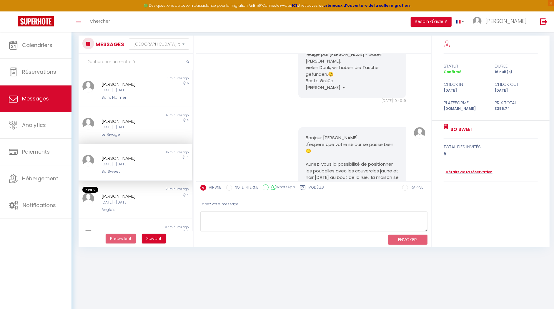
click at [340, 135] on pre "Bonjour [PERSON_NAME], J'espère que votre séjour se passe bien 😌 Auriez-vous la…" at bounding box center [351, 198] width 93 height 126
click at [340, 138] on pre "Bonjour [PERSON_NAME], J'espère que votre séjour se passe bien 😌 Auriez-vous la…" at bounding box center [351, 201] width 93 height 126
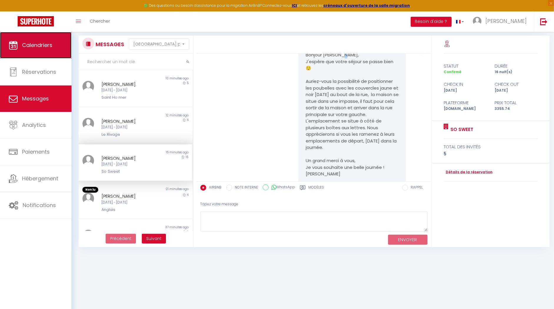
click at [33, 48] on span "Calendriers" at bounding box center [37, 44] width 30 height 7
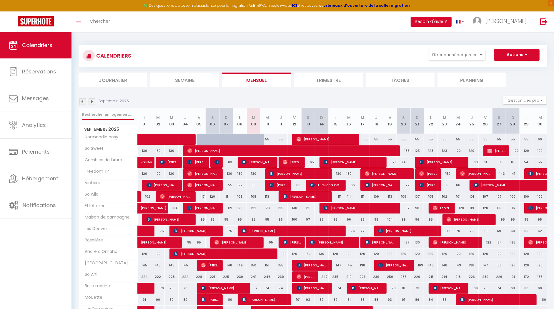
click at [122, 111] on input "text" at bounding box center [108, 114] width 52 height 11
type input "cote"
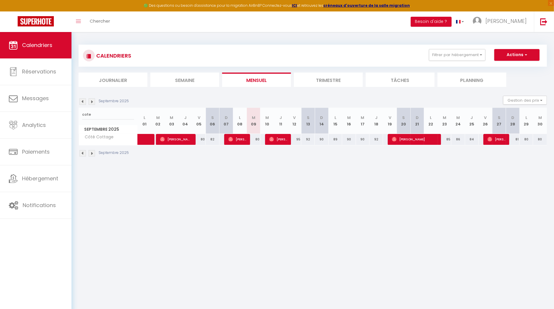
click at [82, 103] on img at bounding box center [82, 101] width 6 height 6
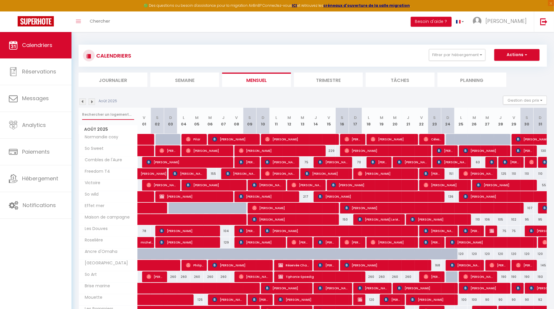
click at [108, 115] on input "text" at bounding box center [108, 114] width 52 height 11
type input "cote"
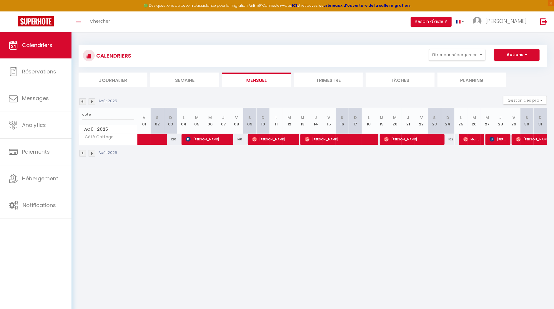
click at [81, 102] on img at bounding box center [82, 101] width 6 height 6
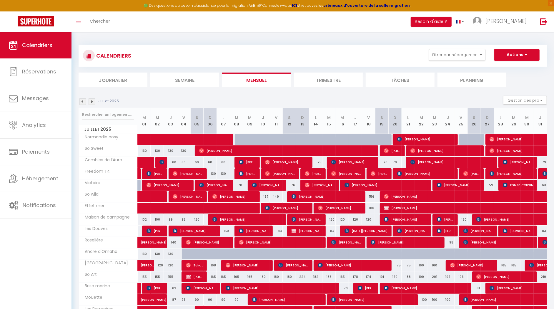
click at [92, 103] on img at bounding box center [91, 101] width 6 height 6
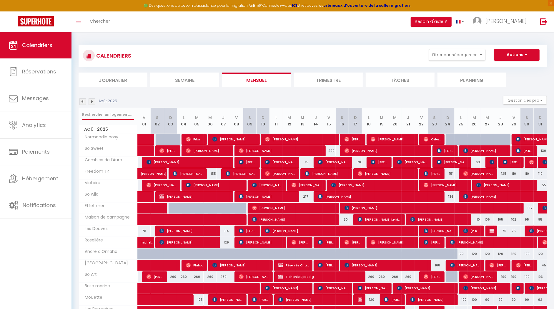
click at [93, 118] on input "text" at bounding box center [108, 114] width 52 height 11
type input "cote"
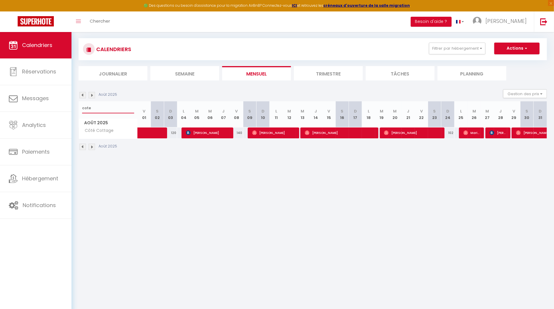
scroll to position [8, 0]
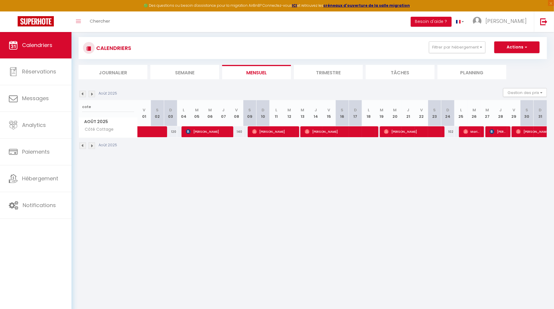
click at [91, 93] on img at bounding box center [91, 94] width 6 height 6
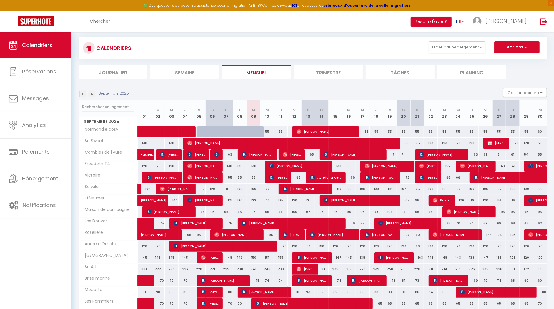
click at [103, 105] on input "text" at bounding box center [108, 107] width 52 height 11
type input "cote"
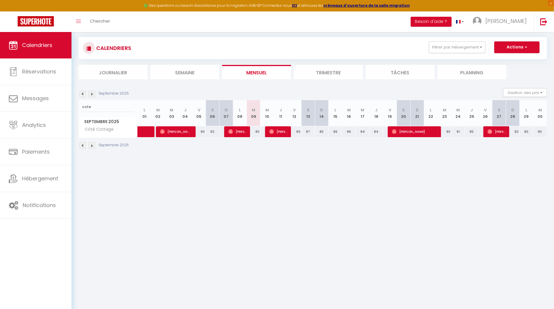
click at [86, 94] on img at bounding box center [82, 94] width 6 height 6
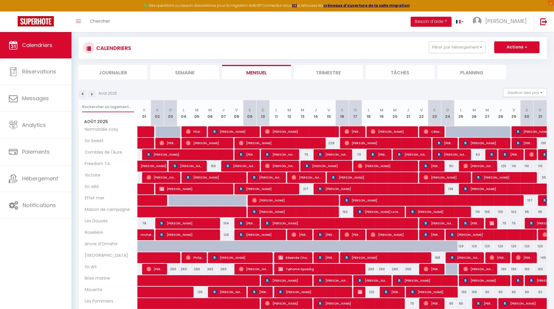
click at [123, 106] on input "text" at bounding box center [108, 107] width 52 height 11
type input "cot"
select select
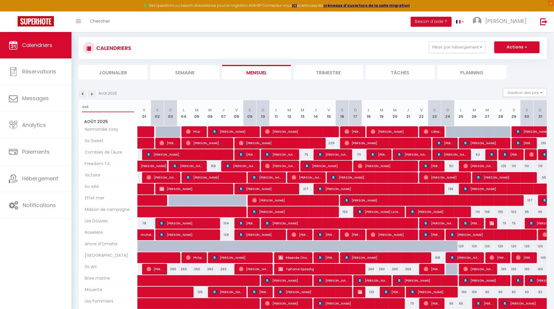
select select
type input "cote"
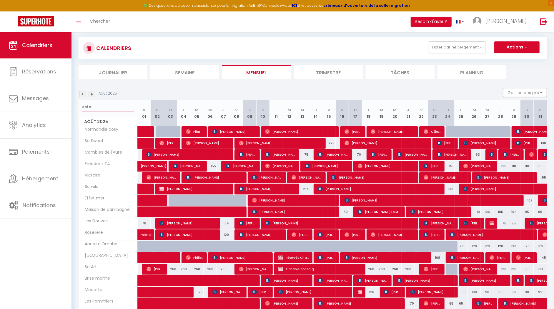
select select
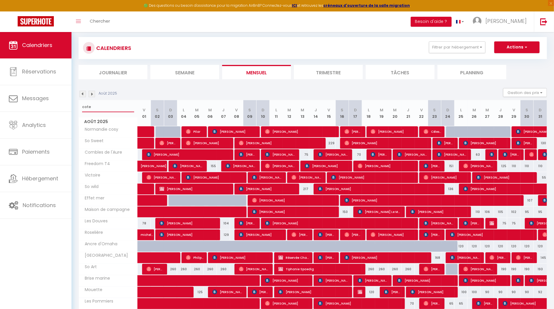
select select
type input "cote"
select select
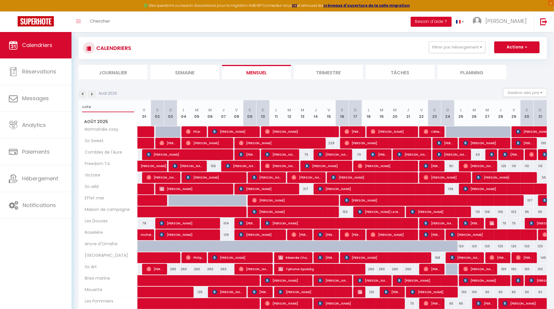
select select
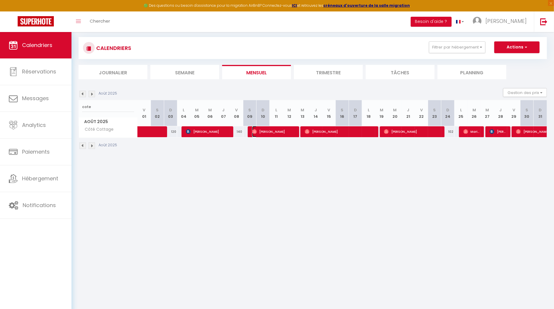
click at [255, 131] on img at bounding box center [254, 131] width 5 height 5
select select "OK"
select select "0"
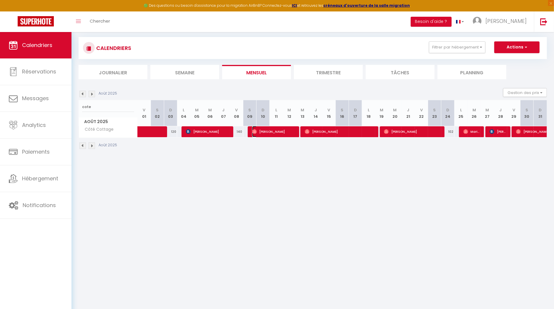
select select "1"
select select
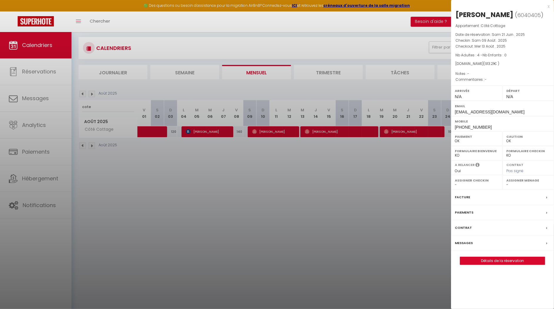
click at [547, 4] on div "x" at bounding box center [500, 6] width 98 height 7
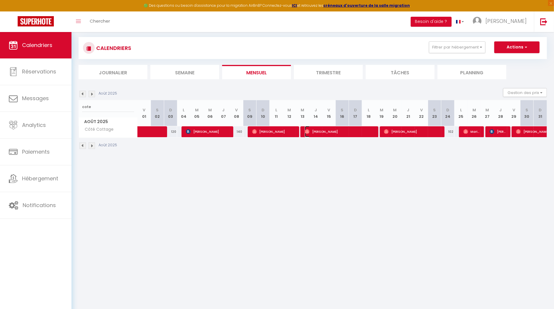
click at [349, 131] on span "Andrew Roos" at bounding box center [340, 131] width 71 height 11
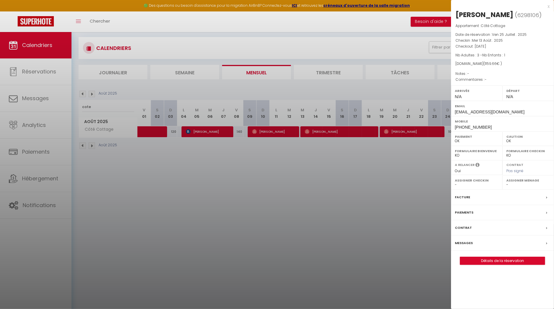
click at [548, 6] on div "x" at bounding box center [500, 6] width 98 height 7
